Goal: Entertainment & Leisure: Browse casually

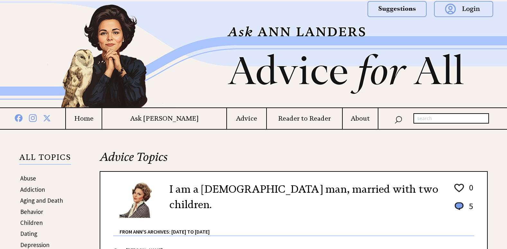
scroll to position [579, 0]
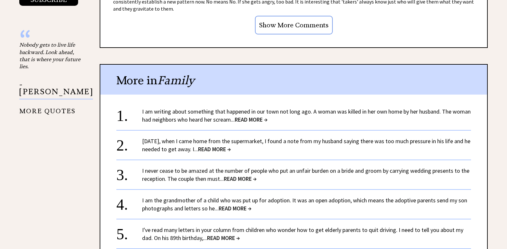
click at [268, 119] on span "READ MORE →" at bounding box center [251, 119] width 33 height 7
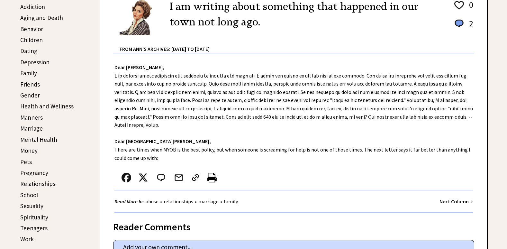
scroll to position [193, 0]
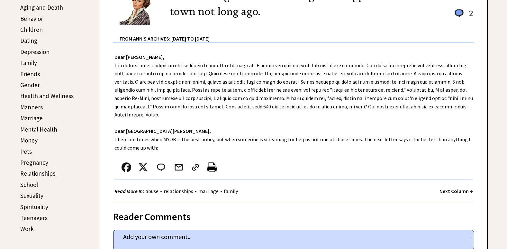
click at [446, 192] on strong "Next Column →" at bounding box center [456, 191] width 33 height 6
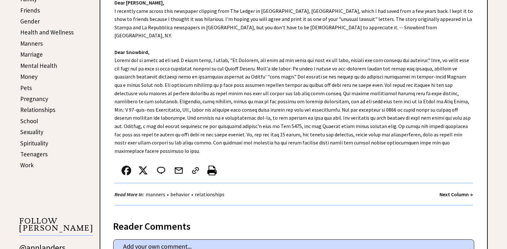
scroll to position [257, 0]
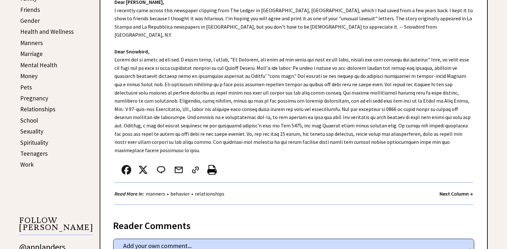
click at [459, 190] on strong "Next Column →" at bounding box center [456, 193] width 33 height 6
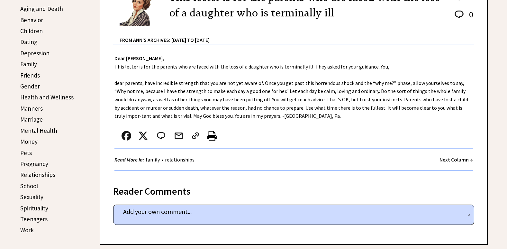
scroll to position [193, 0]
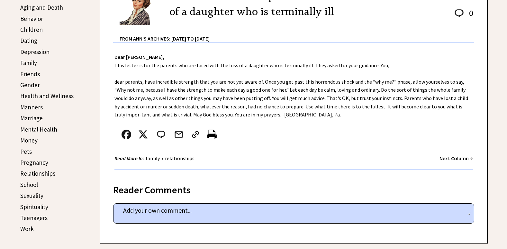
click at [450, 159] on strong "Next Column →" at bounding box center [456, 158] width 33 height 6
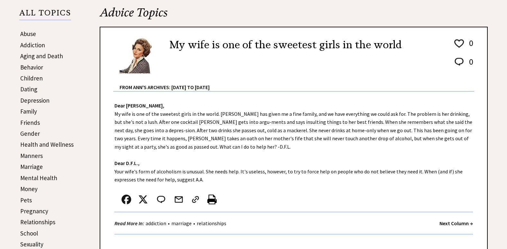
scroll to position [161, 0]
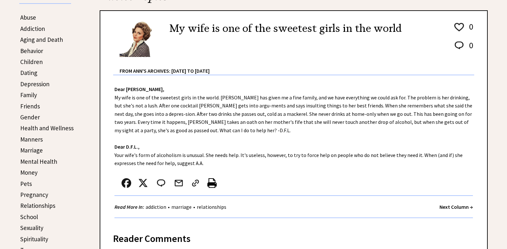
click at [448, 208] on strong "Next Column →" at bounding box center [456, 207] width 33 height 6
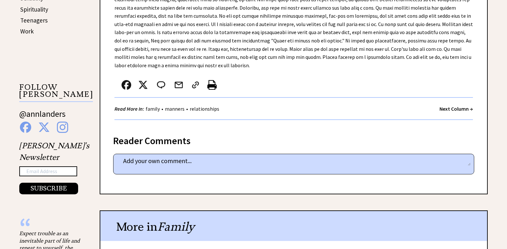
scroll to position [418, 0]
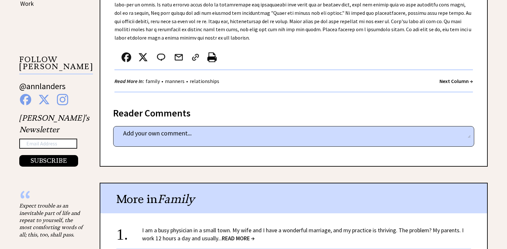
click at [459, 78] on strong "Next Column →" at bounding box center [456, 81] width 33 height 6
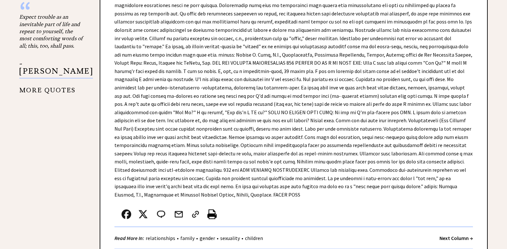
scroll to position [611, 0]
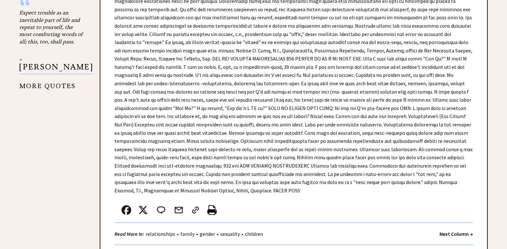
click at [445, 231] on strong "Next Column →" at bounding box center [456, 234] width 33 height 6
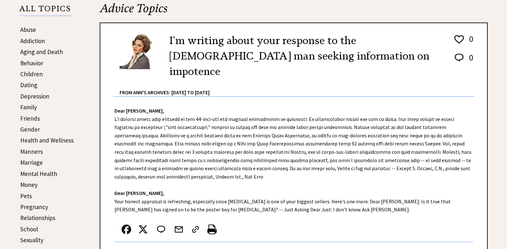
scroll to position [225, 0]
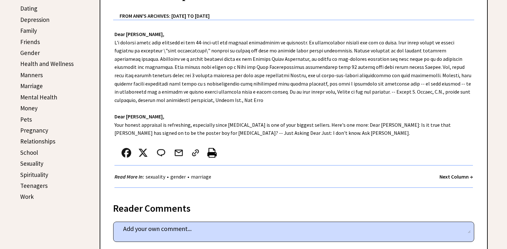
click at [443, 173] on strong "Next Column →" at bounding box center [456, 176] width 33 height 6
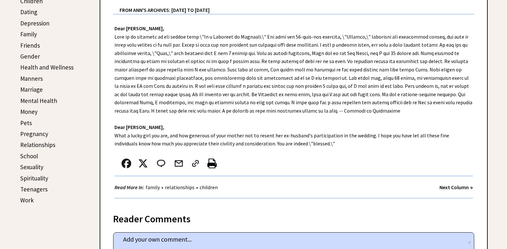
scroll to position [225, 0]
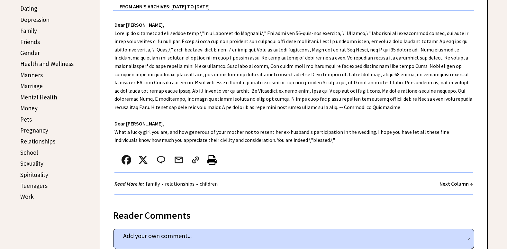
click at [453, 184] on strong "Next Column →" at bounding box center [456, 183] width 33 height 6
